Goal: Task Accomplishment & Management: Manage account settings

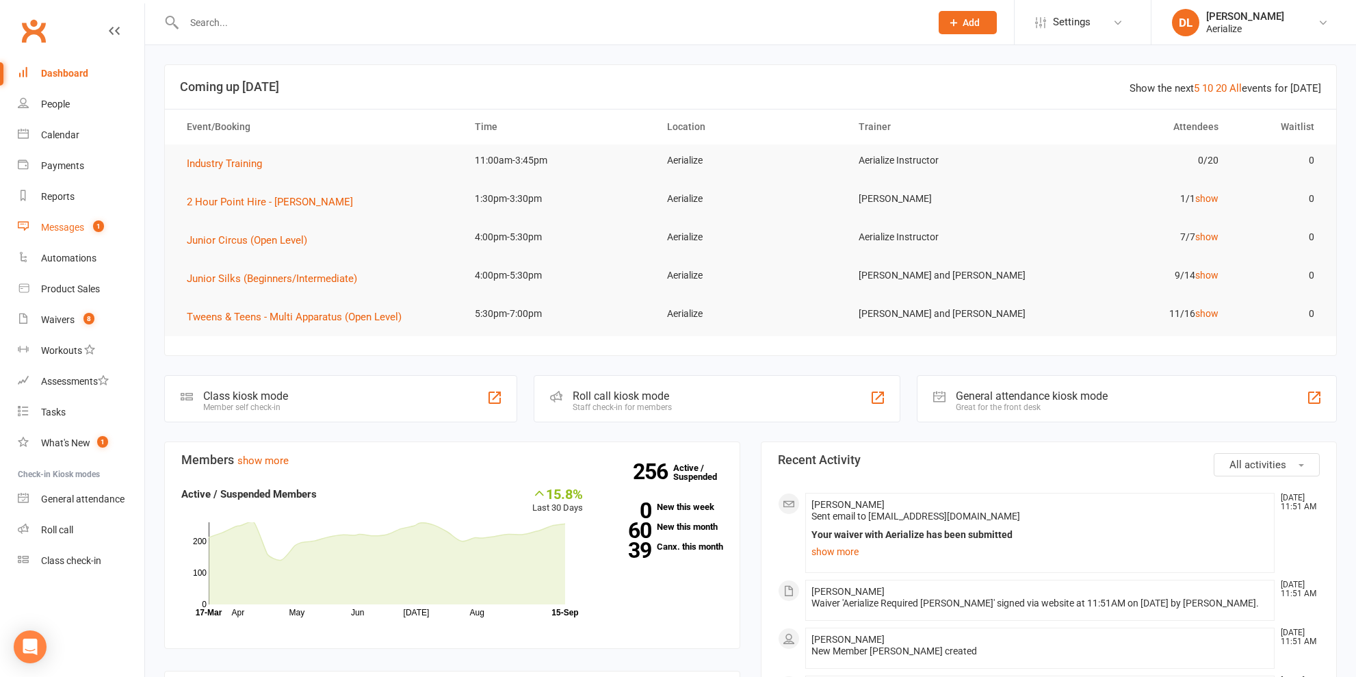
click at [85, 227] on link "Messages 1" at bounding box center [81, 227] width 127 height 31
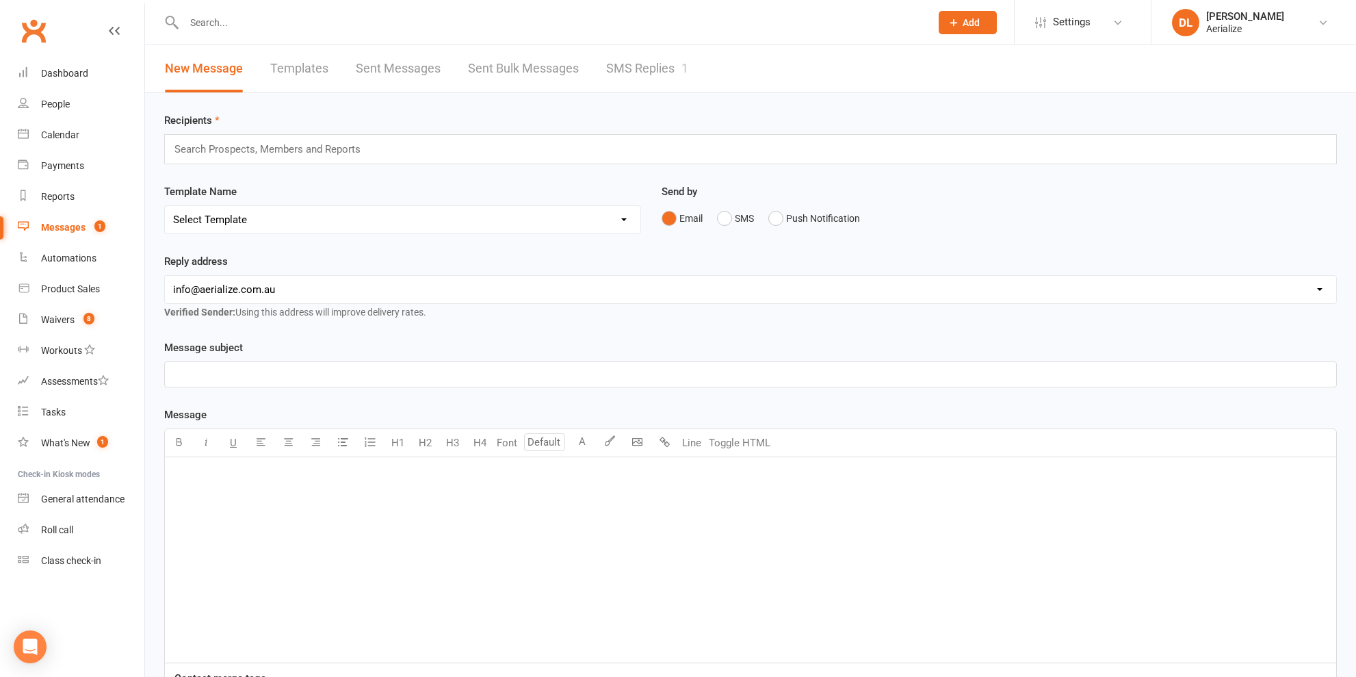
click at [632, 69] on link "SMS Replies 1" at bounding box center [647, 68] width 82 height 47
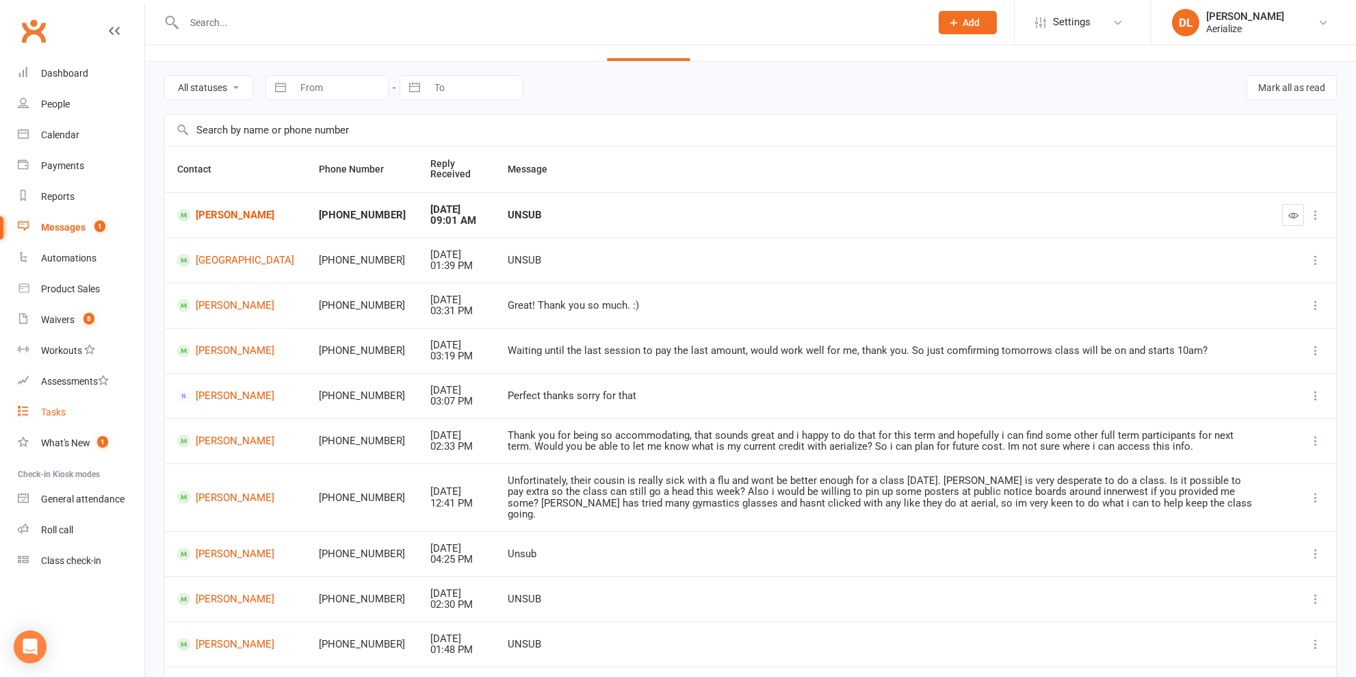
scroll to position [36, 0]
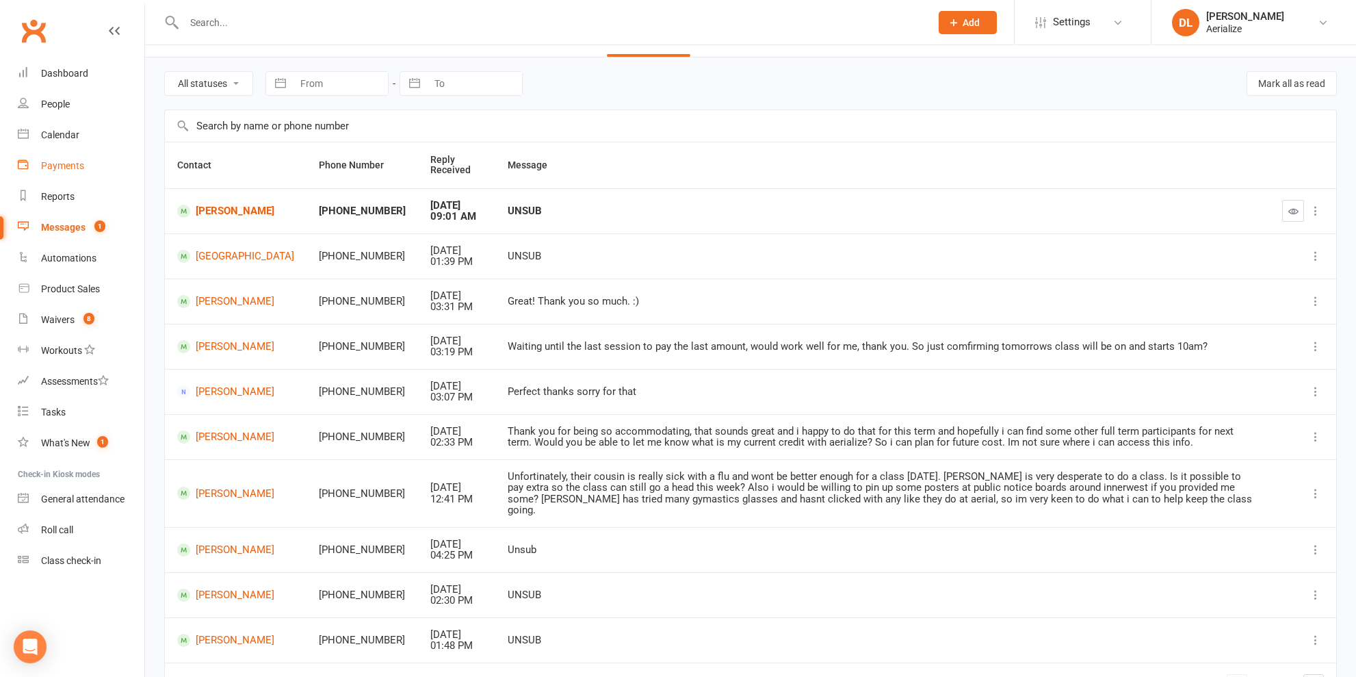
click at [75, 164] on div "Payments" at bounding box center [62, 165] width 43 height 11
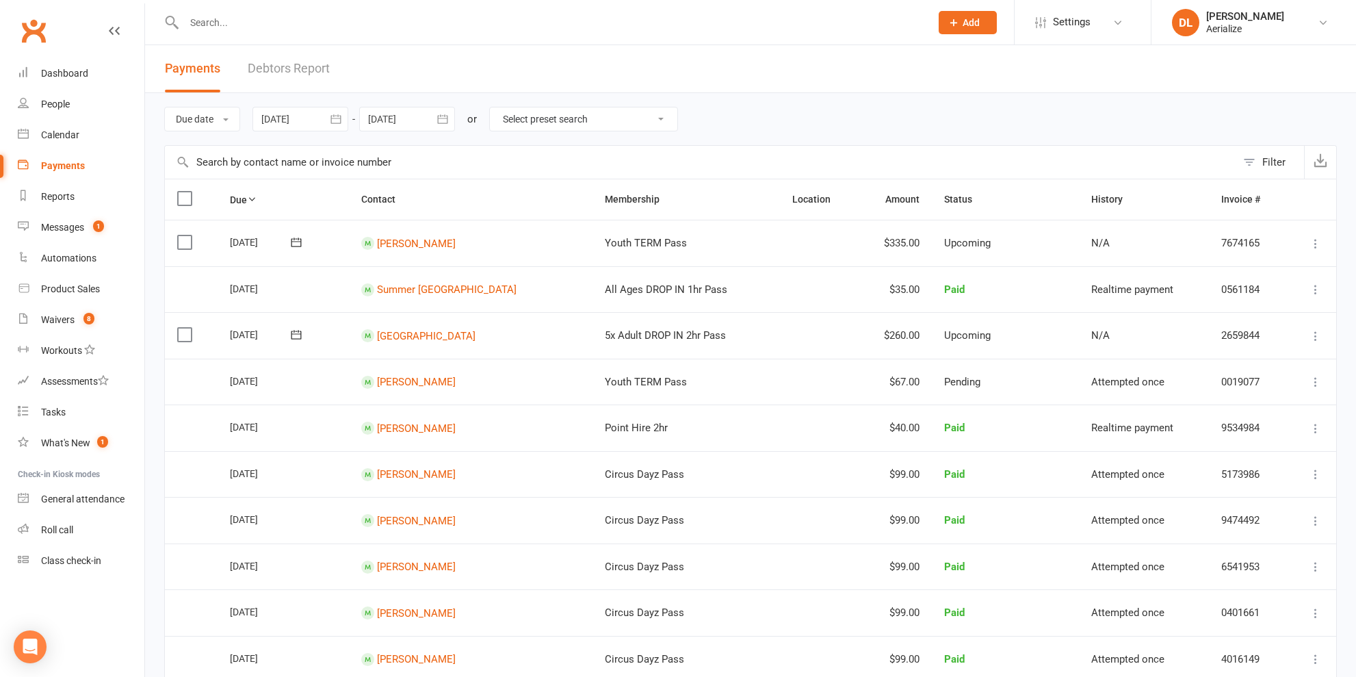
click at [556, 120] on select "Select preset search All failures All skipped payments All pending payments Suc…" at bounding box center [584, 118] width 188 height 23
click at [492, 107] on select "Select preset search All failures All skipped payments All pending payments Suc…" at bounding box center [584, 118] width 188 height 23
click at [218, 122] on button "Due date" at bounding box center [202, 119] width 76 height 25
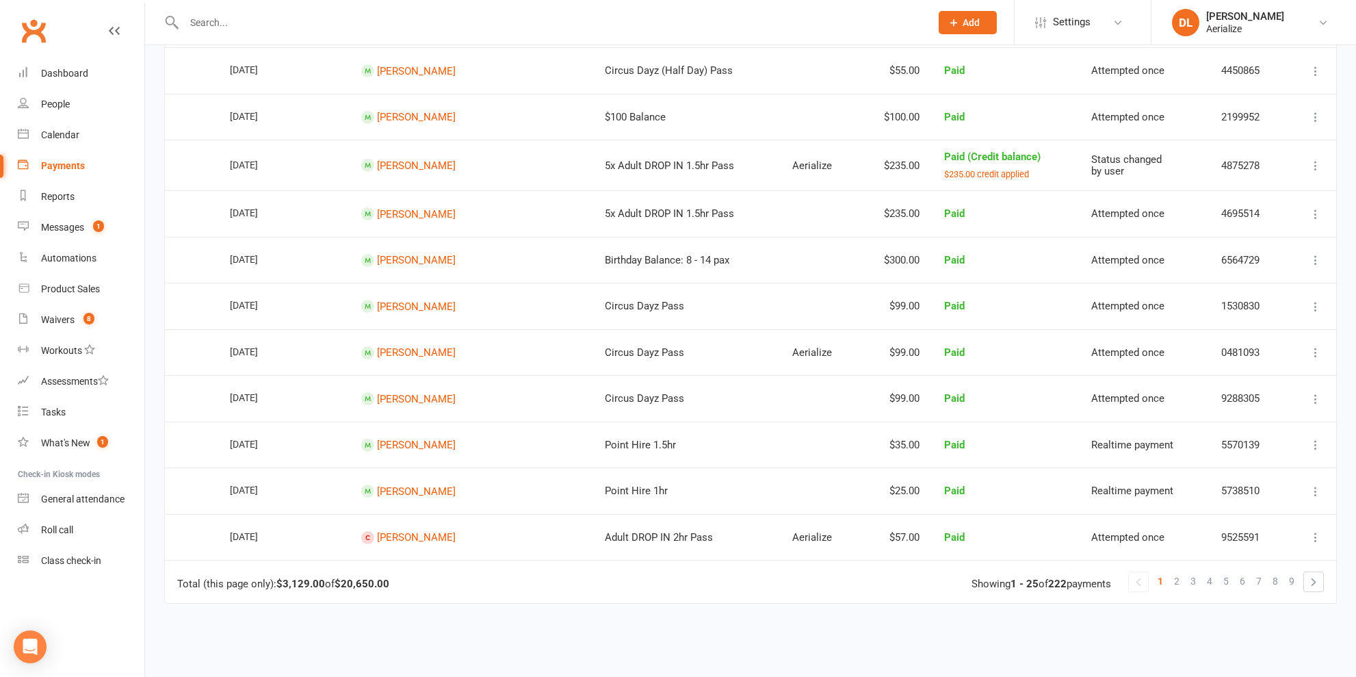
scroll to position [819, 0]
click at [1317, 575] on link at bounding box center [1313, 581] width 19 height 19
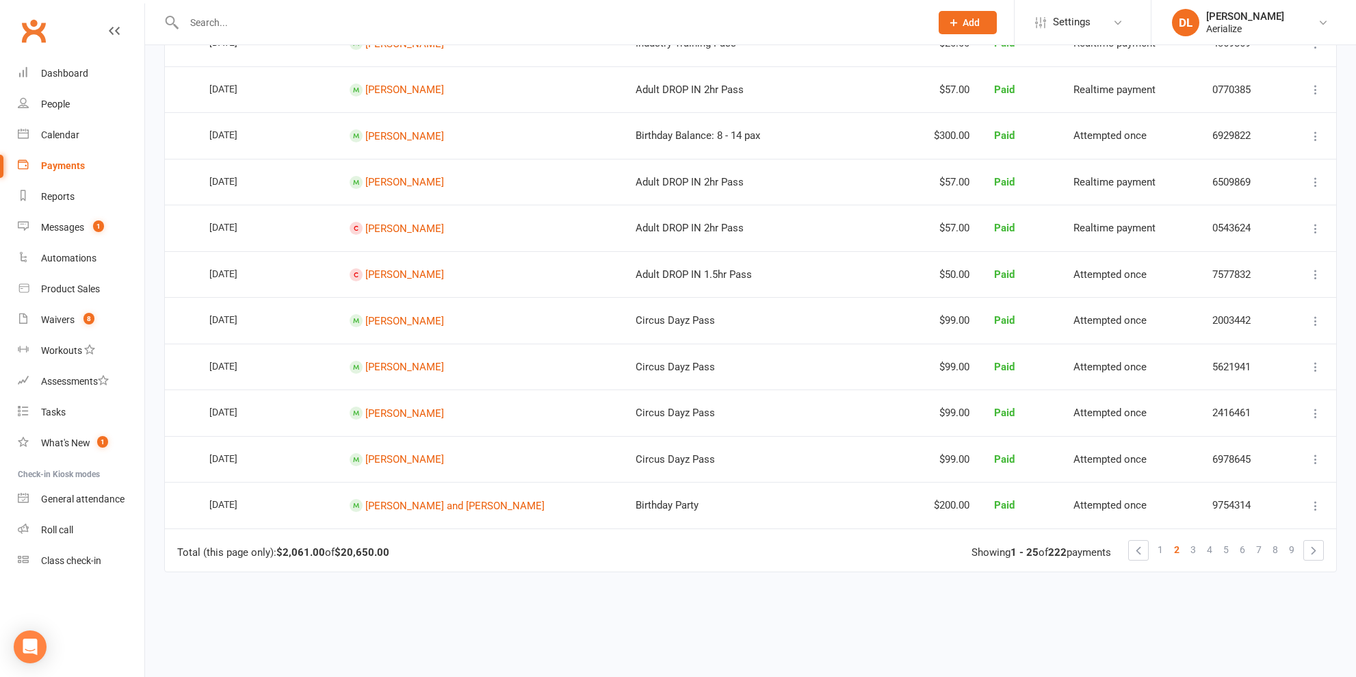
scroll to position [843, 0]
click at [1313, 541] on link at bounding box center [1313, 548] width 19 height 19
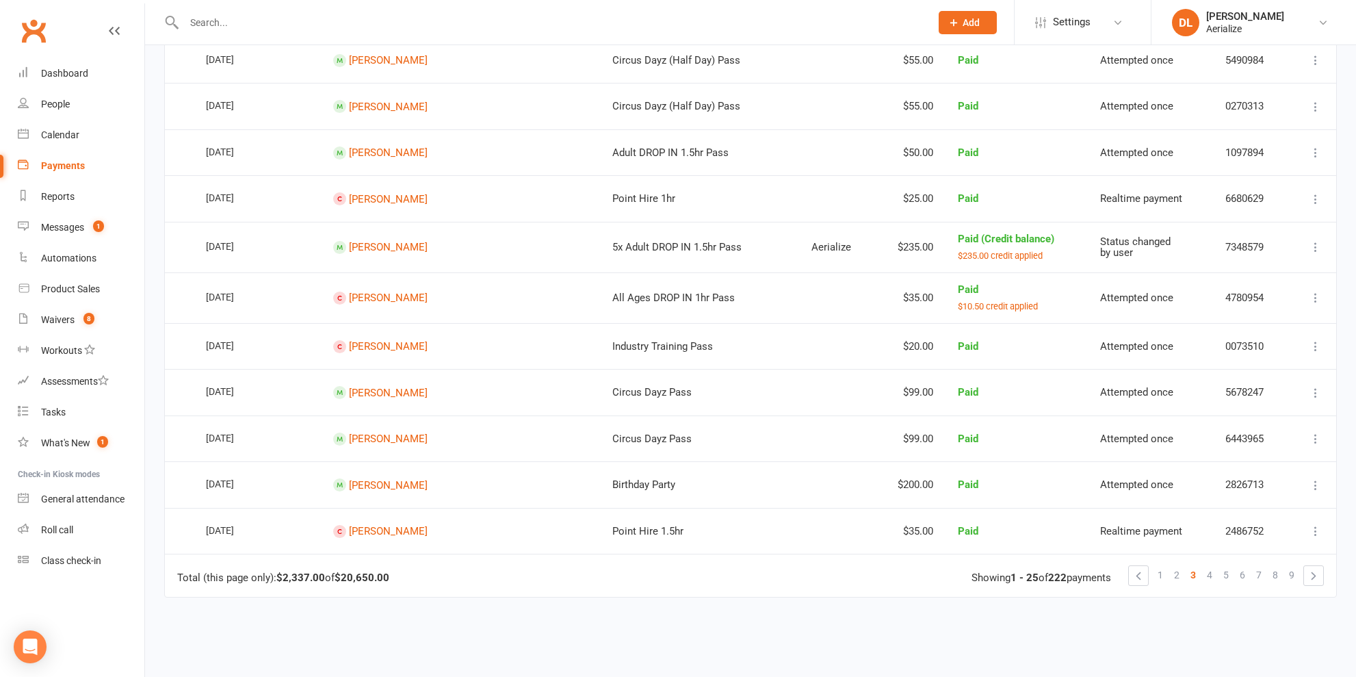
scroll to position [834, 0]
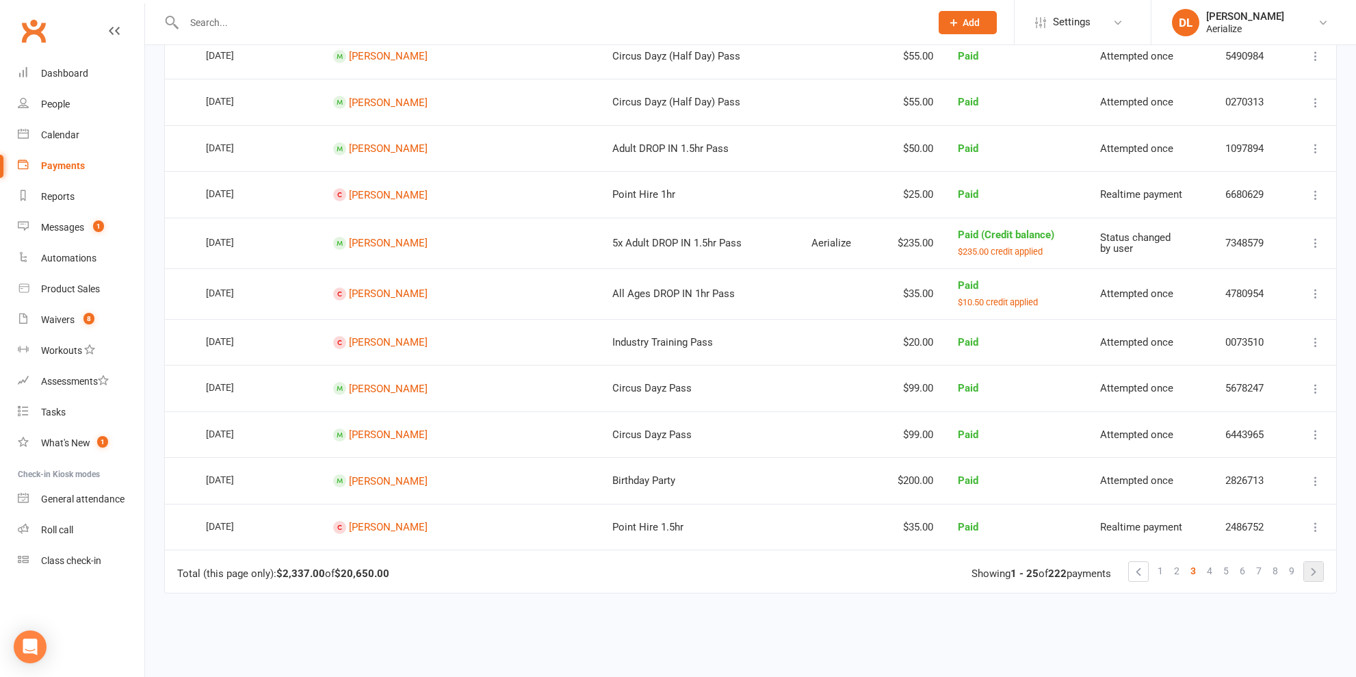
click at [1308, 563] on link at bounding box center [1313, 571] width 19 height 19
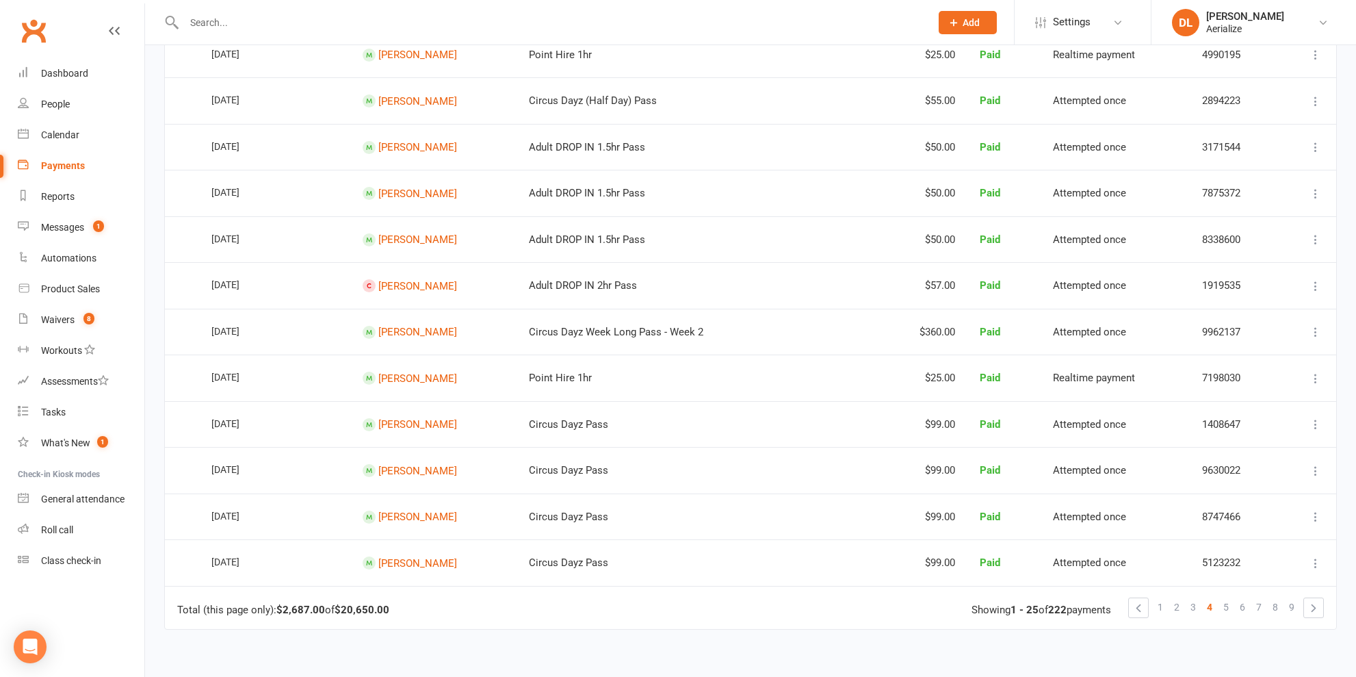
scroll to position [786, 0]
click at [1317, 597] on link at bounding box center [1313, 606] width 19 height 19
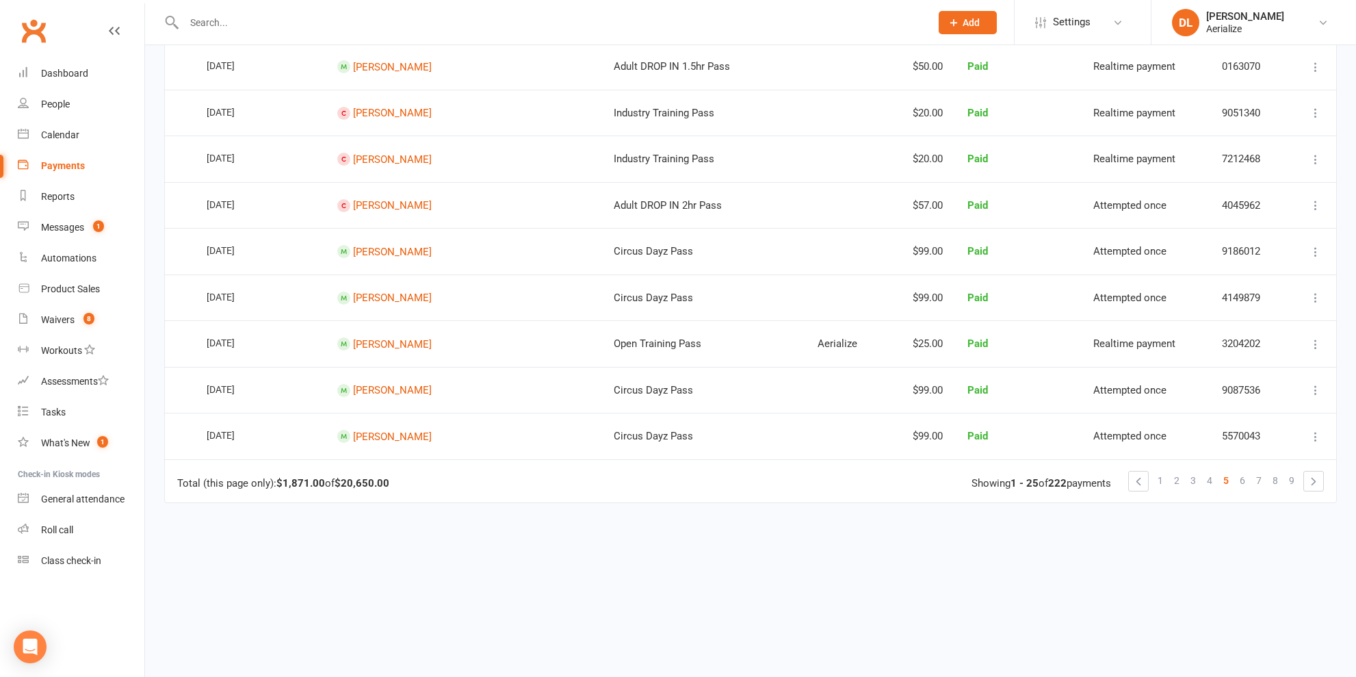
scroll to position [934, 0]
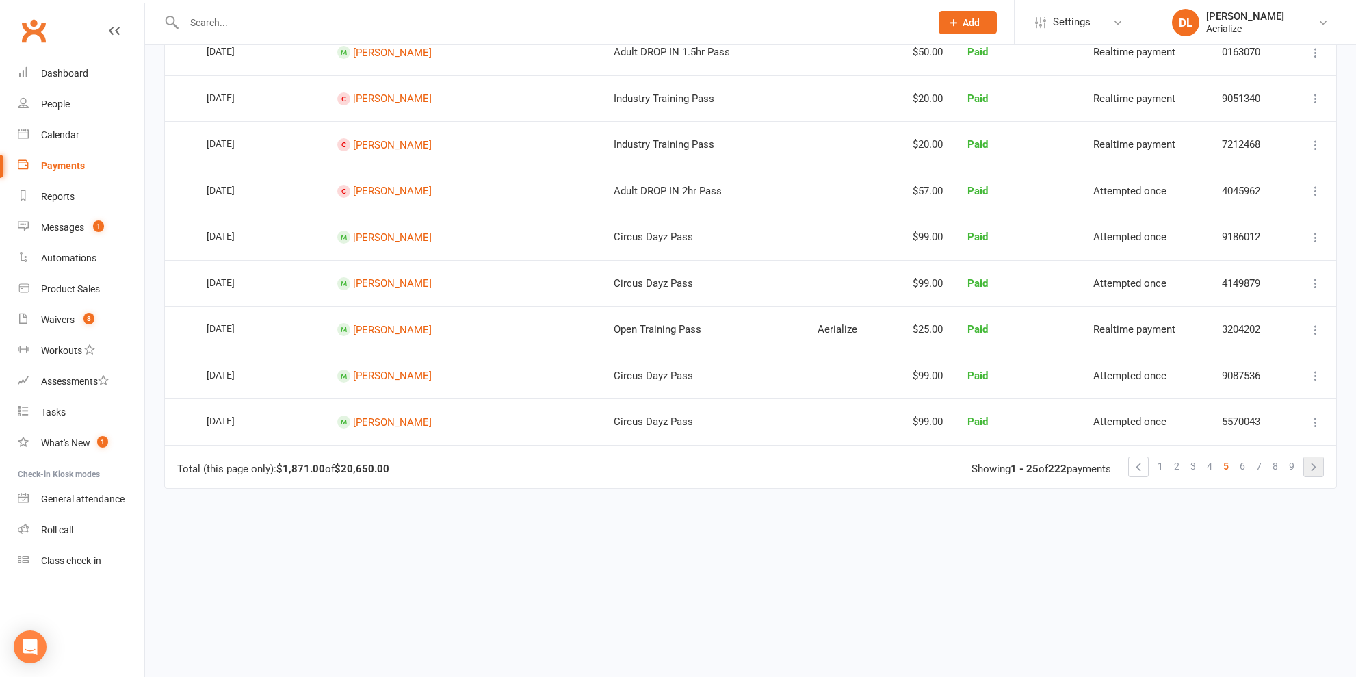
click at [1317, 461] on link at bounding box center [1313, 466] width 19 height 19
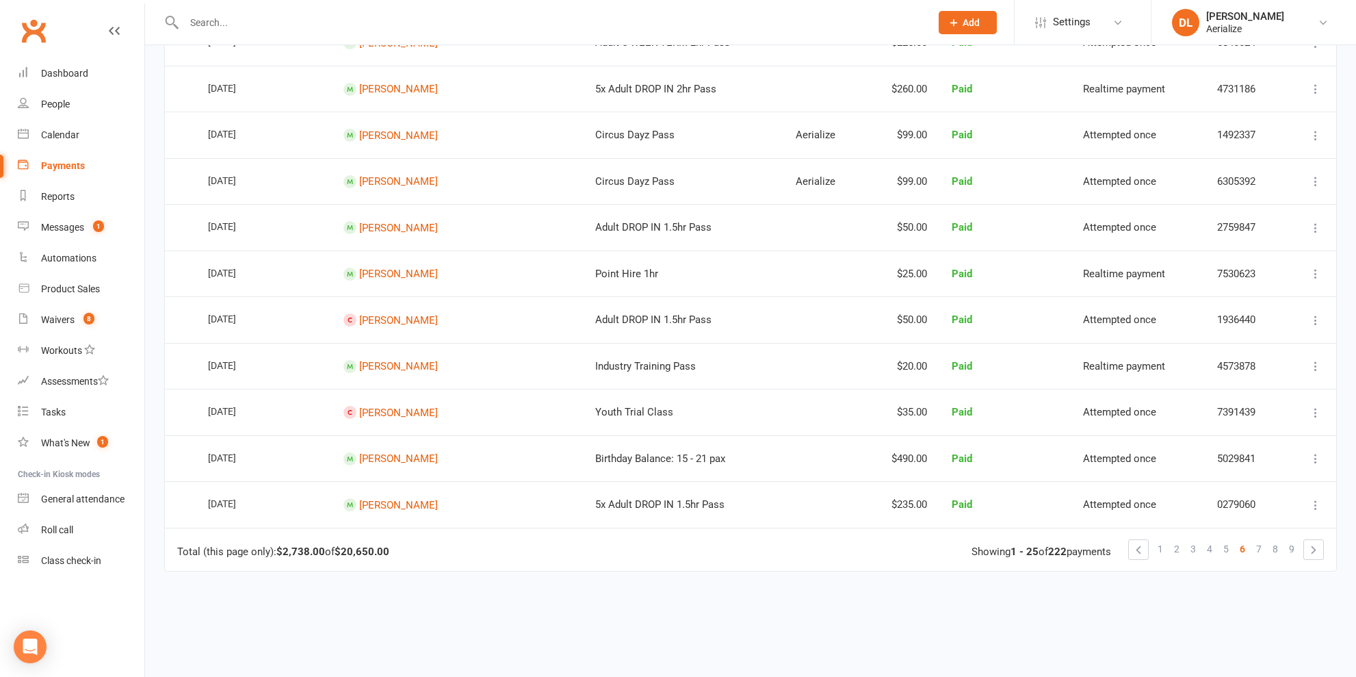
scroll to position [848, 0]
